Goal: Check status

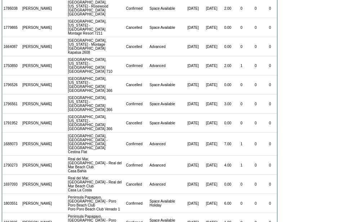
scroll to position [288, 0]
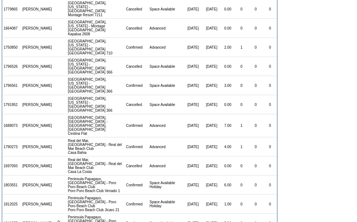
click at [125, 137] on td "Confirmed" at bounding box center [136, 146] width 23 height 19
click at [202, 156] on td "[DATE]" at bounding box center [211, 165] width 19 height 19
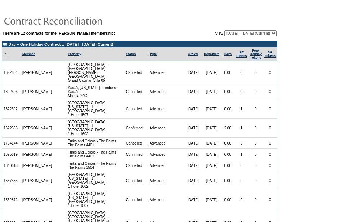
scroll to position [0, 0]
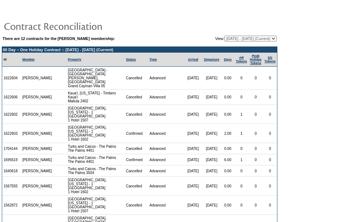
click at [251, 37] on select "[DATE] - [DATE] [DATE] - [DATE] [DATE] - [DATE] [DATE] - [DATE] [DATE] - [DATE]…" at bounding box center [251, 39] width 52 height 6
select select "136320"
click at [225, 36] on select "[DATE] - [DATE] [DATE] - [DATE] [DATE] - [DATE] [DATE] - [DATE] [DATE] - [DATE]…" at bounding box center [251, 39] width 52 height 6
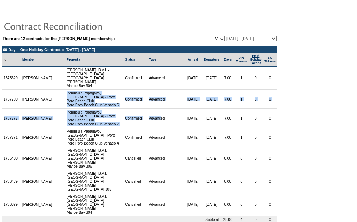
drag, startPoint x: 60, startPoint y: 91, endPoint x: 154, endPoint y: 121, distance: 98.4
click at [154, 121] on tbody "60 Day – One Holiday Contract :: 6/1/26 - 5/31/27 Id Member Property Status Typ…" at bounding box center [139, 142] width 275 height 190
click at [154, 121] on td "Advanced" at bounding box center [165, 118] width 36 height 19
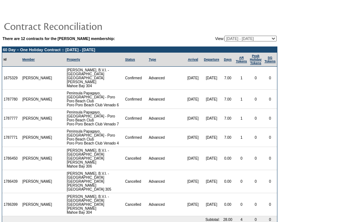
scroll to position [19, 0]
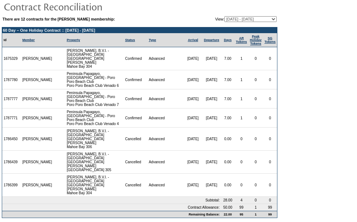
click at [239, 21] on select "[DATE] - [DATE] [DATE] - [DATE] [DATE] - [DATE] [DATE] - [DATE] [DATE] - [DATE]…" at bounding box center [251, 19] width 52 height 6
select select "146738"
click at [225, 17] on select "[DATE] - [DATE] [DATE] - [DATE] [DATE] - [DATE] [DATE] - [DATE] [DATE] - [DATE]…" at bounding box center [251, 19] width 52 height 6
